Goal: Task Accomplishment & Management: Manage account settings

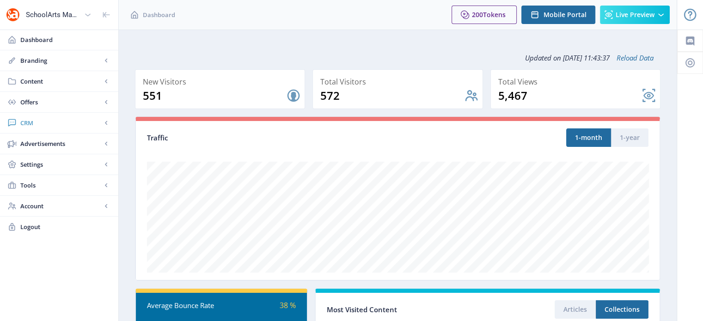
click at [31, 120] on span "CRM" at bounding box center [60, 122] width 81 height 9
click at [46, 146] on span "Readers" at bounding box center [69, 143] width 79 height 9
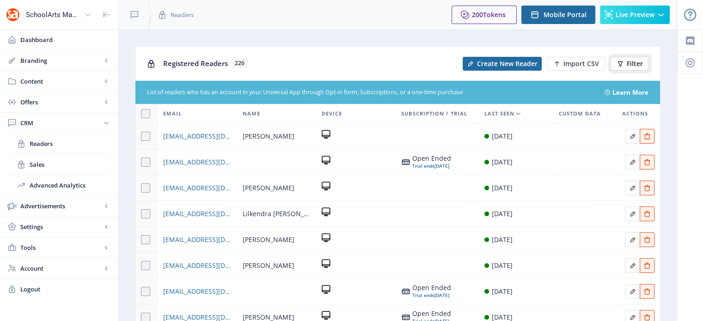
click at [632, 62] on span "Filter" at bounding box center [635, 63] width 16 height 7
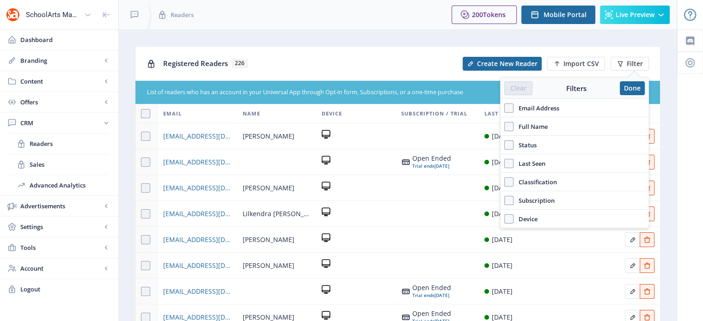
click at [536, 127] on span "Full Name" at bounding box center [530, 126] width 34 height 11
click at [505, 127] on input "Full Name" at bounding box center [504, 127] width 0 height 0
checkbox input "true"
click at [181, 134] on span "[EMAIL_ADDRESS][DOMAIN_NAME]" at bounding box center [197, 136] width 68 height 11
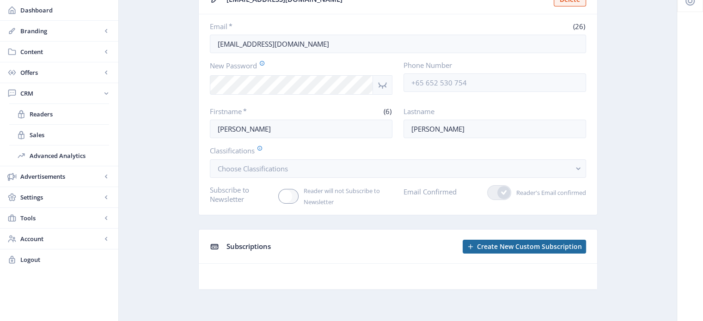
scroll to position [35, 0]
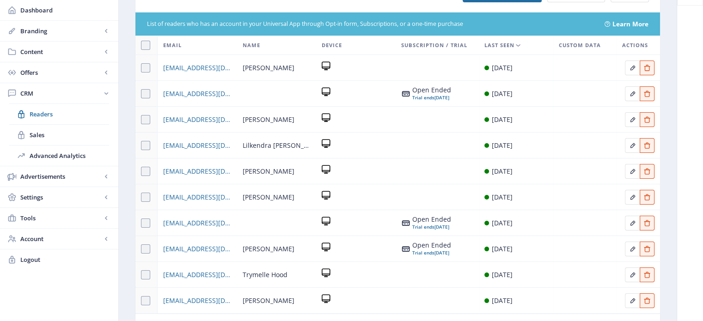
scroll to position [59, 0]
